Goal: Information Seeking & Learning: Find specific page/section

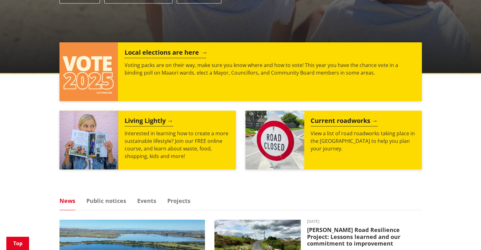
click at [184, 74] on p "Voting packs are on their way, make sure you know where and how to vote! This y…" at bounding box center [269, 68] width 291 height 15
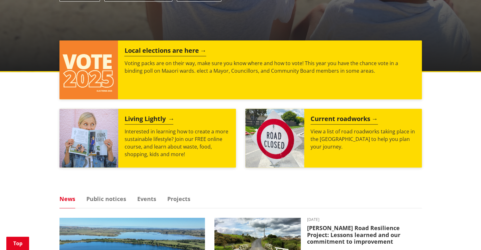
scroll to position [316, 0]
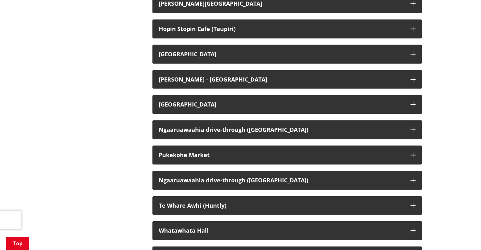
scroll to position [1328, 0]
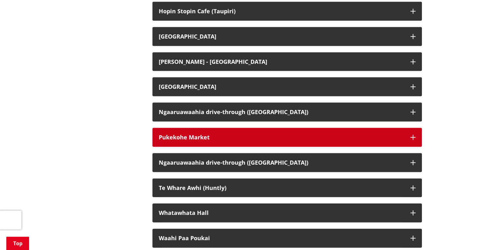
click at [201, 147] on button "Pukekohe Market" at bounding box center [286, 137] width 269 height 19
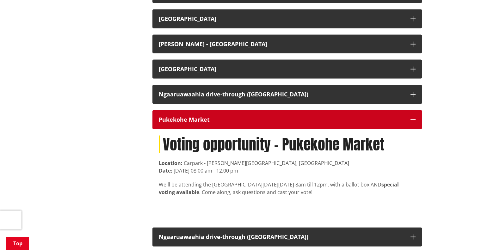
scroll to position [1392, 0]
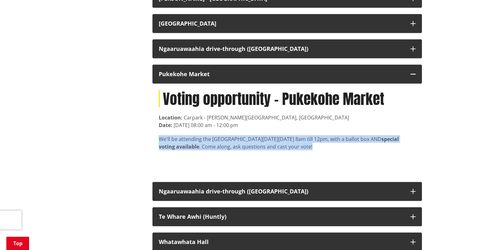
drag, startPoint x: 154, startPoint y: 179, endPoint x: 342, endPoint y: 193, distance: 187.7
click at [342, 176] on div "Voting opportunity - Pukekohe Market Location: [GEOGRAPHIC_DATA] - [PERSON_NAME…" at bounding box center [286, 130] width 269 height 92
copy div "We'll be attending the [GEOGRAPHIC_DATA] [DATE][DATE] 8am till 12pm, with a bal…"
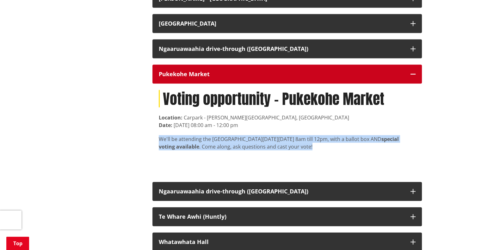
click at [238, 77] on div "Pukekohe Market" at bounding box center [281, 74] width 245 height 6
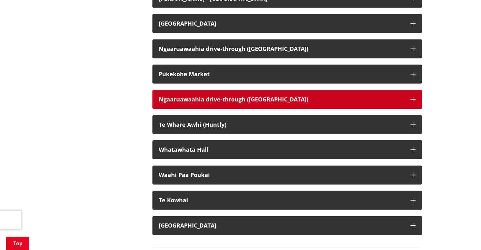
click at [239, 109] on button "Ngaaruawaahia drive-through ([GEOGRAPHIC_DATA])" at bounding box center [286, 99] width 269 height 19
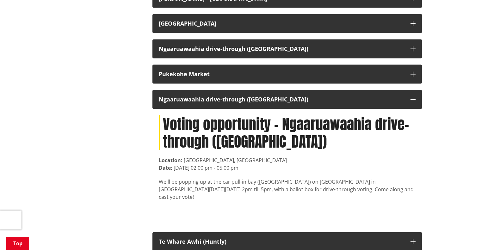
drag, startPoint x: 153, startPoint y: 222, endPoint x: 390, endPoint y: 238, distance: 237.7
click at [390, 226] on div "Voting opportunity - Ngaaruawaahia drive-through ([GEOGRAPHIC_DATA]) Location: …" at bounding box center [286, 167] width 269 height 117
copy div "We'll be popping up at the car pull-in bay ([GEOGRAPHIC_DATA]) on [GEOGRAPHIC_D…"
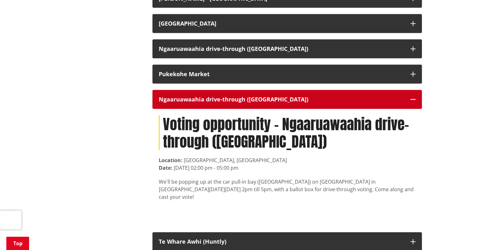
click at [202, 103] on div "Ngaaruawaahia drive-through ([GEOGRAPHIC_DATA])" at bounding box center [281, 99] width 245 height 6
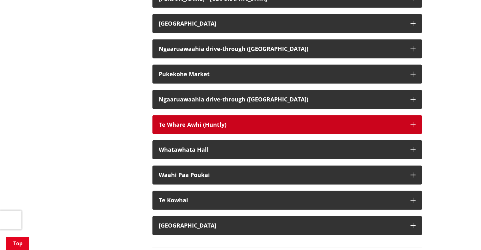
click at [221, 134] on button "Te Whare Awhi (Huntly)" at bounding box center [286, 124] width 269 height 19
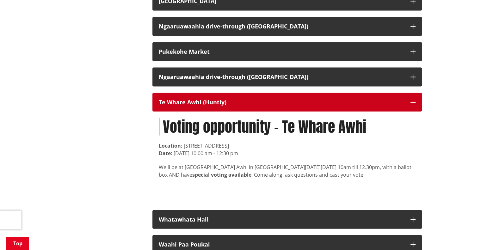
scroll to position [1455, 0]
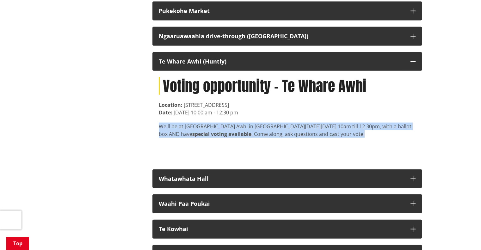
drag, startPoint x: 157, startPoint y: 167, endPoint x: 350, endPoint y: 177, distance: 193.5
click at [350, 163] on div "Voting opportunity - Te Whare Awhi Location: [STREET_ADDRESS] Date: [DATE] 10:0…" at bounding box center [286, 117] width 269 height 92
copy div "We'll be at [GEOGRAPHIC_DATA] Awhi in [GEOGRAPHIC_DATA] [DATE][DATE] 10am till …"
